Goal: Transaction & Acquisition: Purchase product/service

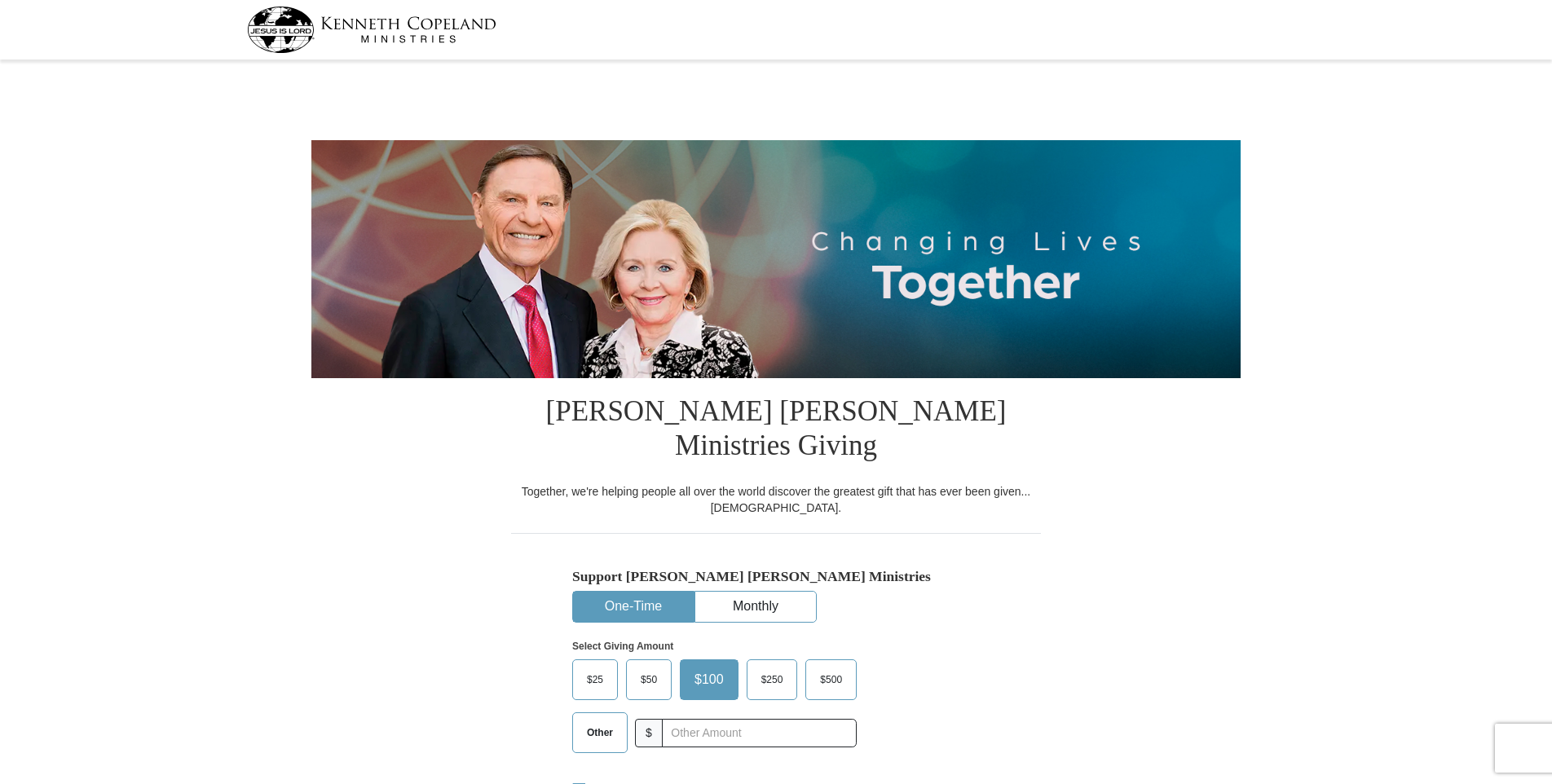
select select "GA"
click at [597, 720] on span "Other" at bounding box center [599, 733] width 42 height 24
click at [0, 0] on input "Other" at bounding box center [0, 0] width 0 height 0
click at [682, 719] on input "text" at bounding box center [758, 733] width 181 height 28
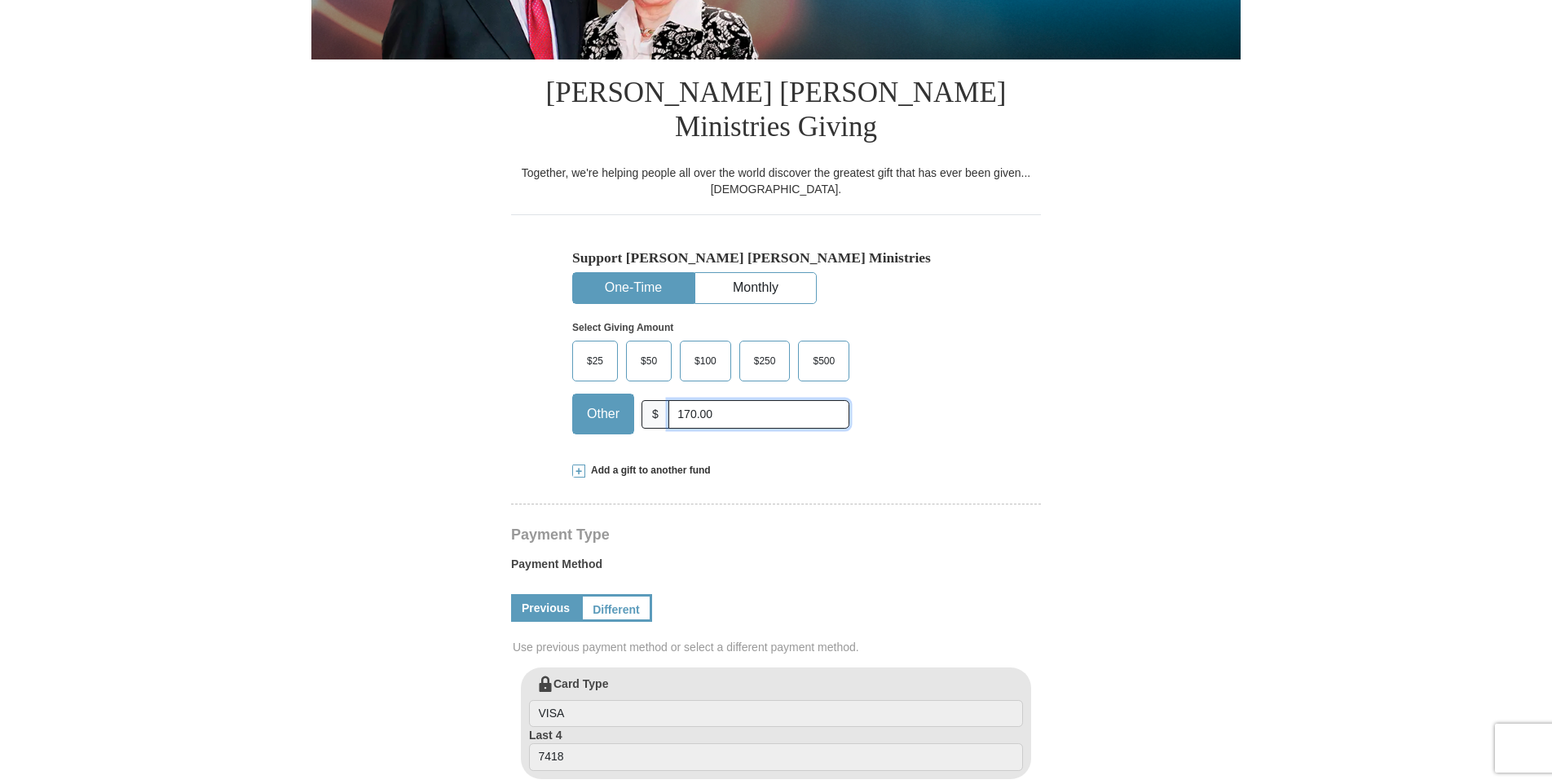
scroll to position [326, 0]
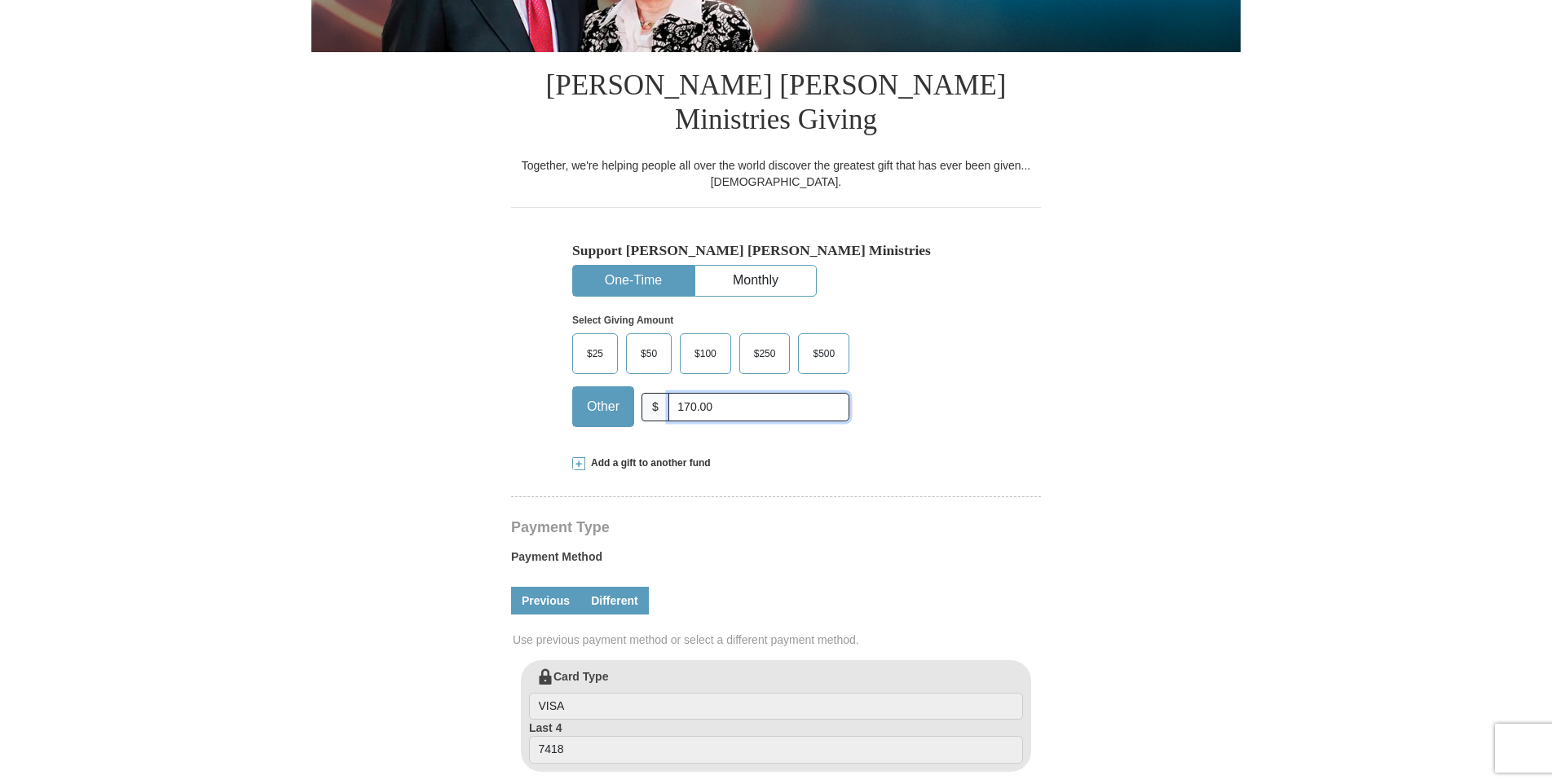
type input "170.00"
click at [590, 587] on link "Different" at bounding box center [614, 601] width 68 height 28
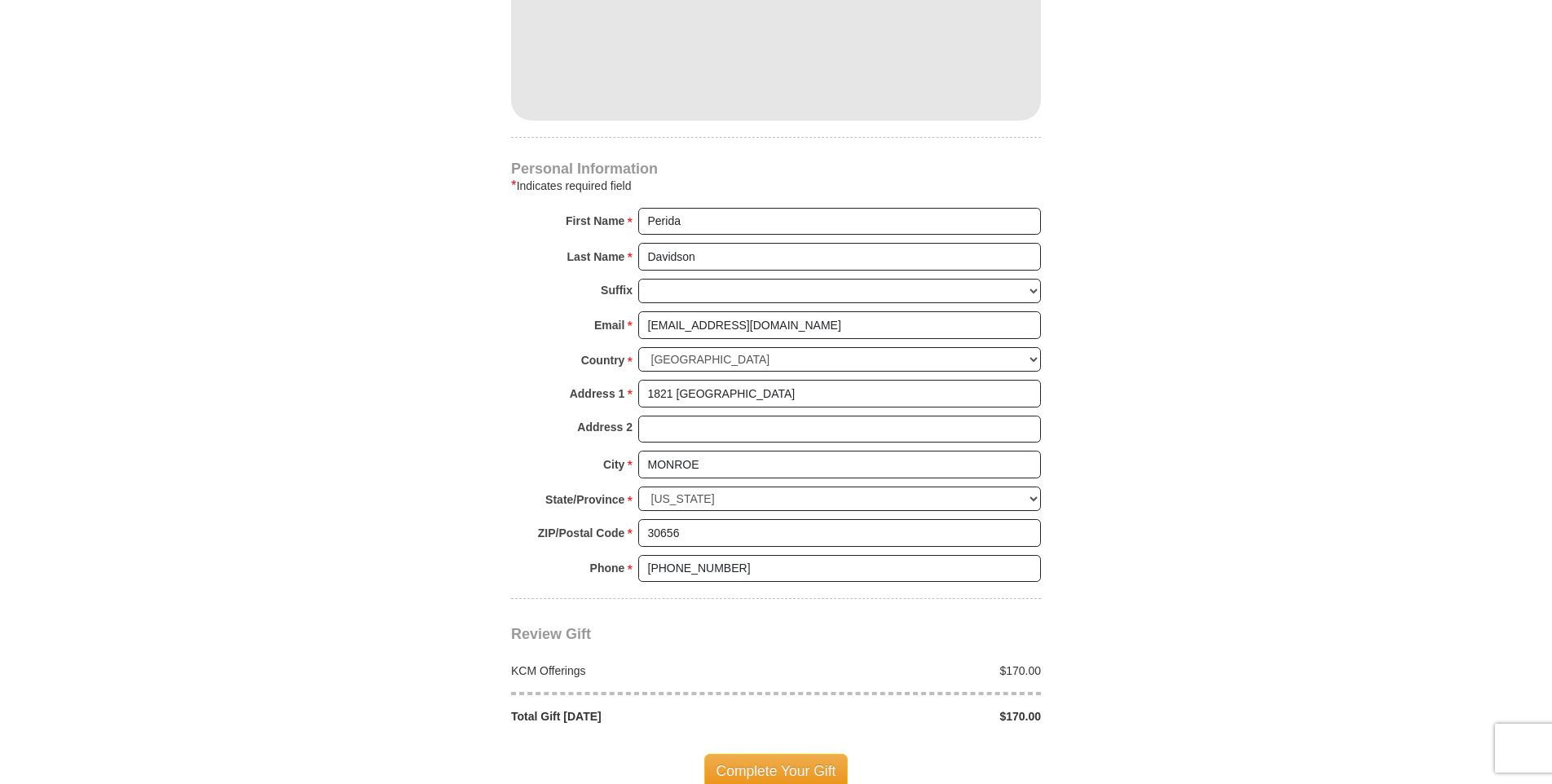
scroll to position [1223, 0]
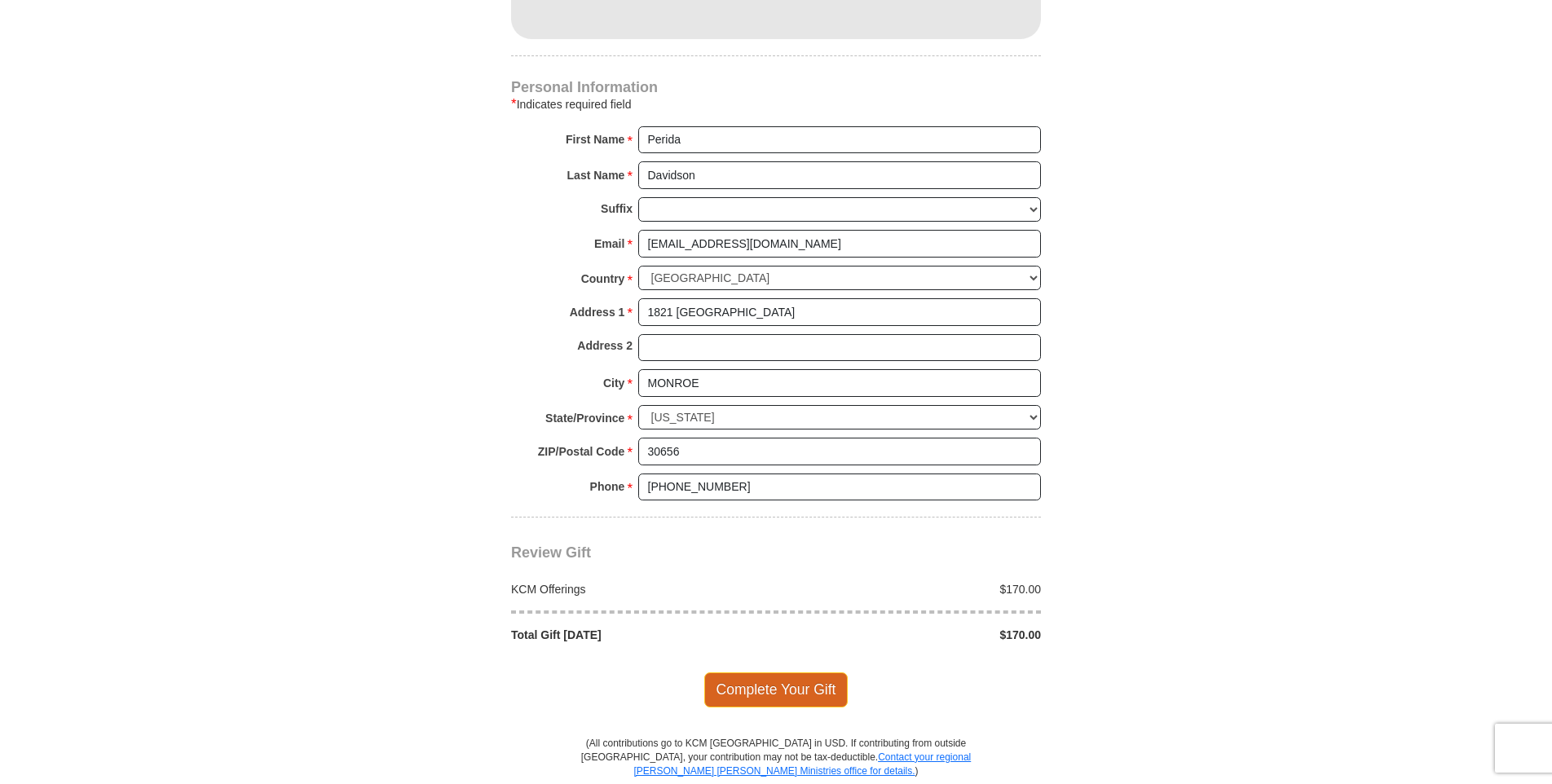
click at [768, 673] on span "Complete Your Gift" at bounding box center [777, 690] width 144 height 35
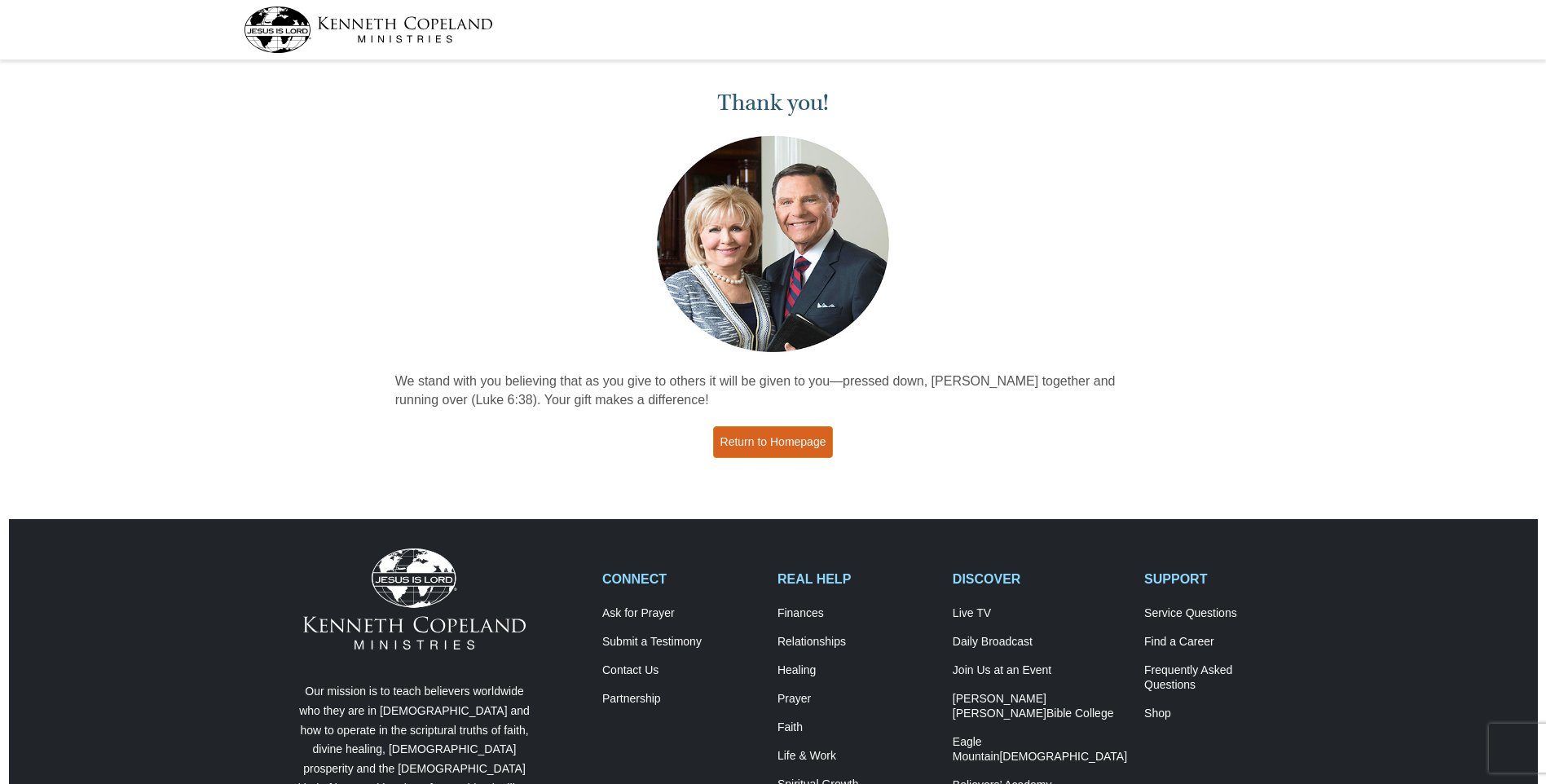
click at [744, 449] on link "Return to Homepage" at bounding box center [773, 443] width 121 height 32
